Goal: Communication & Community: Ask a question

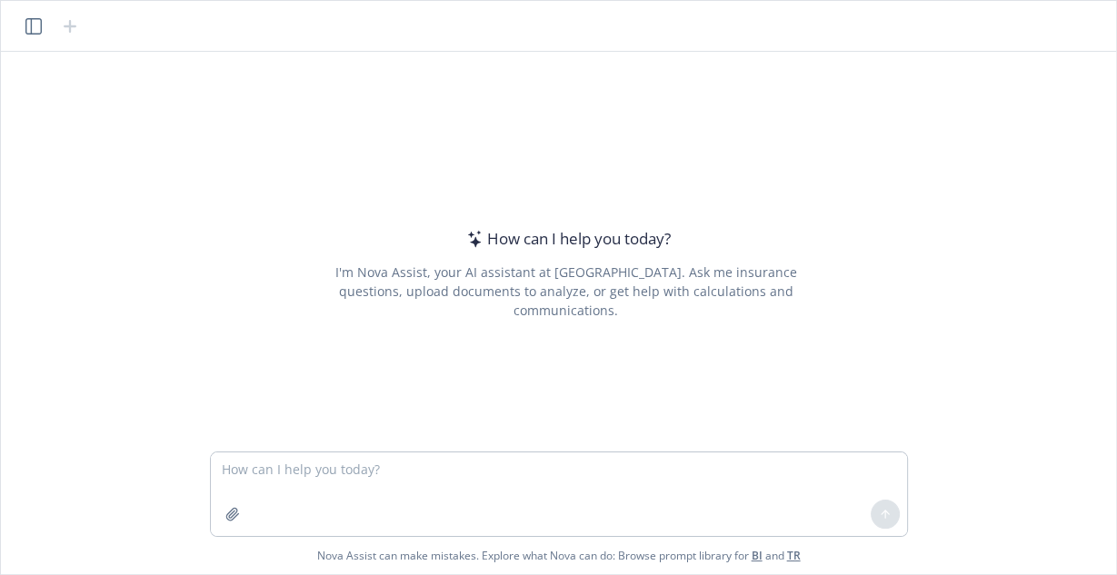
drag, startPoint x: 1000, startPoint y: 0, endPoint x: 375, endPoint y: 80, distance: 629.5
click at [375, 80] on div "How can I help you [DATE]? I'm Nova Assist, your AI assistant at Newfront. Ask …" at bounding box center [558, 252] width 1101 height 400
click at [599, 93] on div "How can I help you [DATE]? I'm Nova Assist, your AI assistant at Newfront. Ask …" at bounding box center [558, 252] width 1101 height 400
